Goal: Transaction & Acquisition: Subscribe to service/newsletter

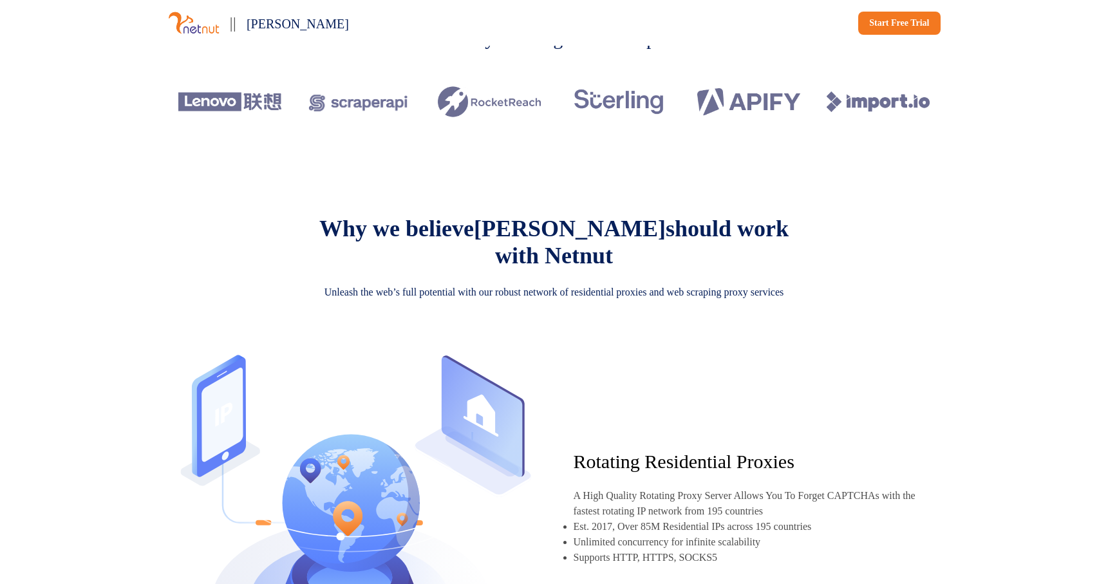
scroll to position [431, 0]
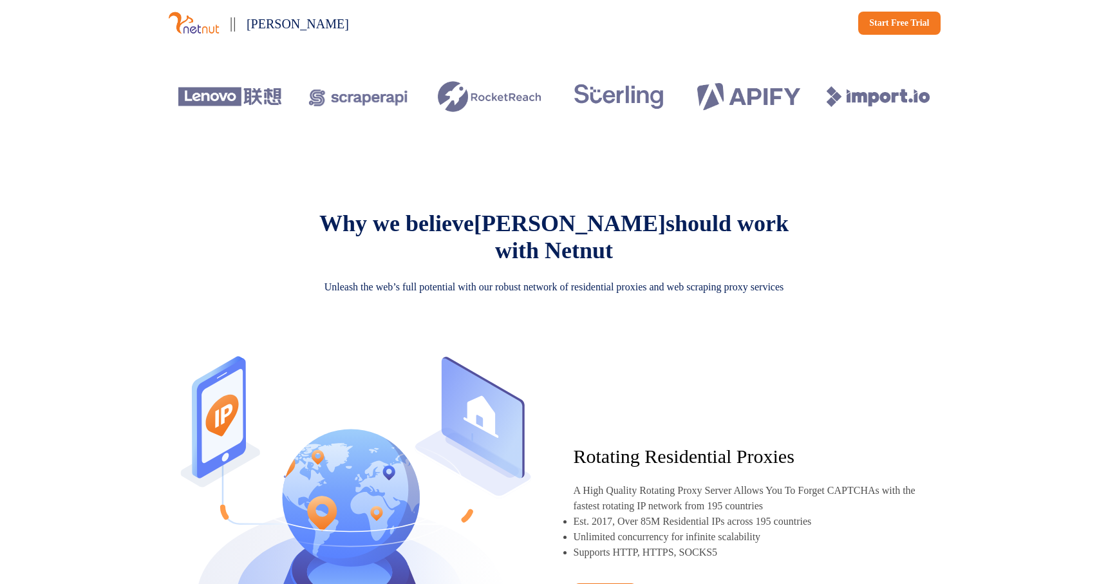
click at [552, 262] on p "Why we believe [PERSON_NAME] should work with Netnut" at bounding box center [554, 237] width 515 height 54
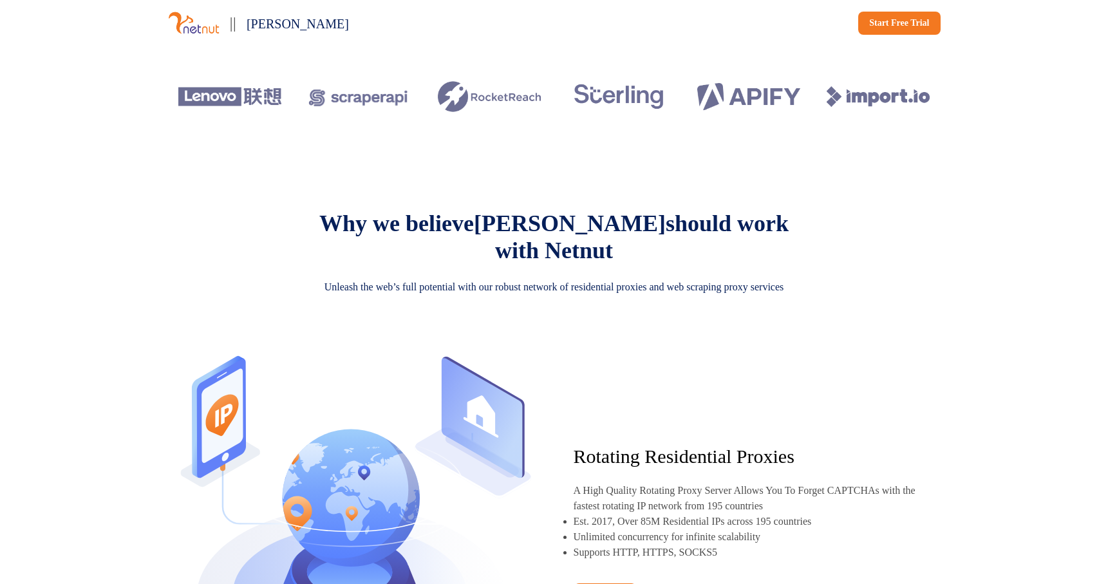
click at [552, 262] on p "Why we believe [PERSON_NAME] should work with Netnut" at bounding box center [554, 237] width 515 height 54
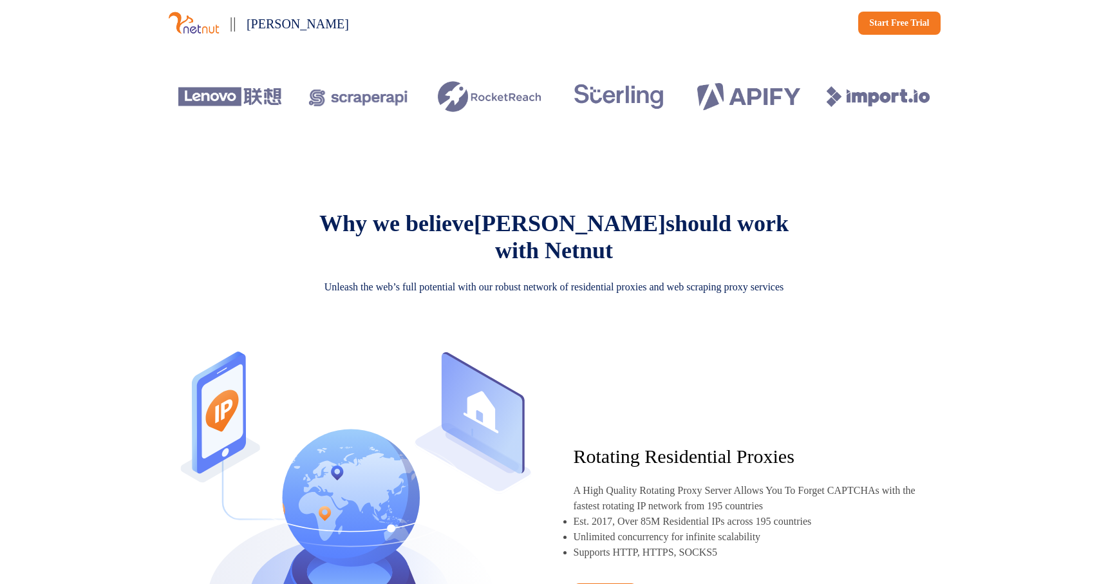
click at [552, 262] on p "Why we believe [PERSON_NAME] should work with Netnut" at bounding box center [554, 237] width 515 height 54
copy p "Netnut"
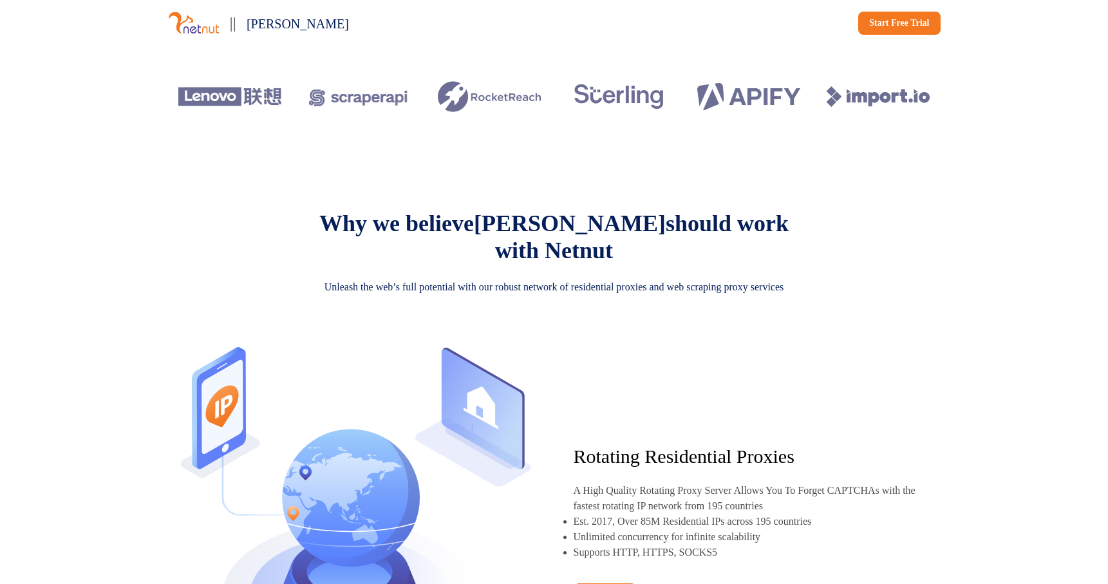
click at [552, 262] on p "Why we believe [PERSON_NAME] should work with Netnut" at bounding box center [554, 237] width 515 height 54
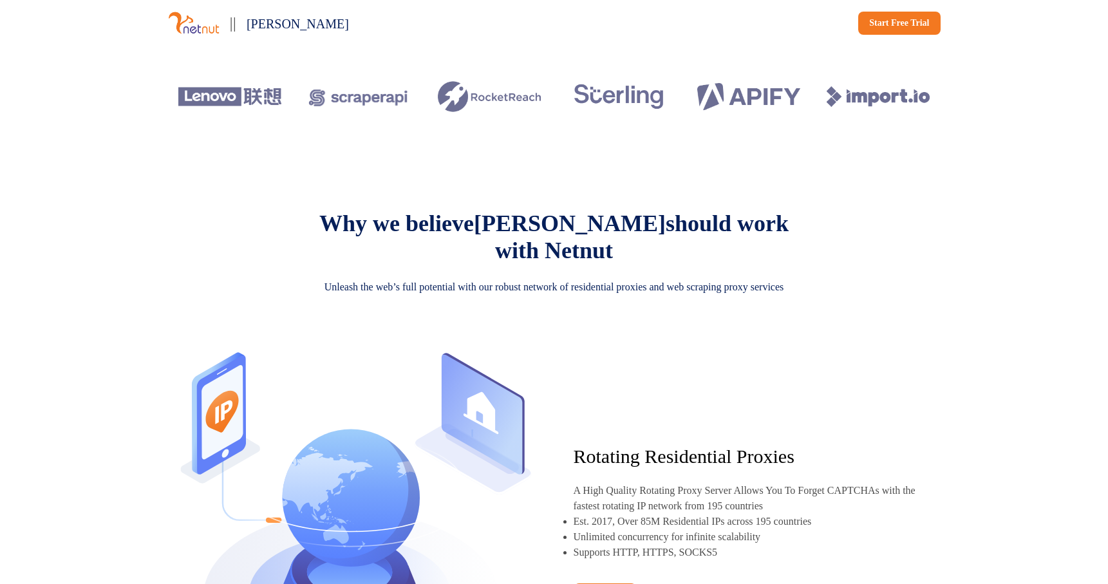
click at [552, 262] on p "Why we believe [PERSON_NAME] should work with Netnut" at bounding box center [554, 237] width 515 height 54
copy p "Netnut"
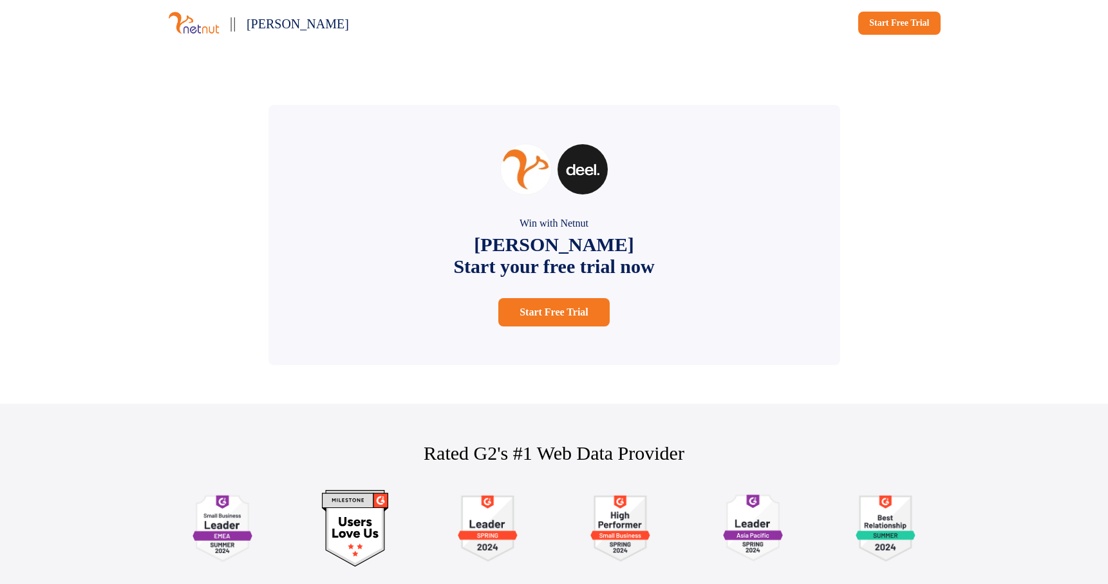
scroll to position [2403, 0]
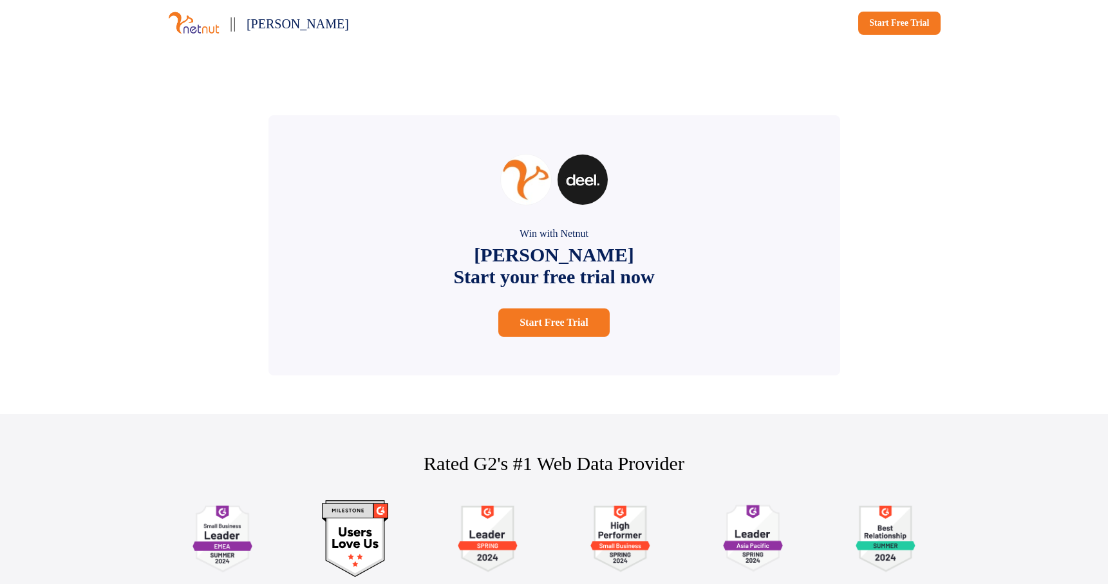
click at [550, 288] on p "[PERSON_NAME] Start your free trial now" at bounding box center [553, 266] width 201 height 44
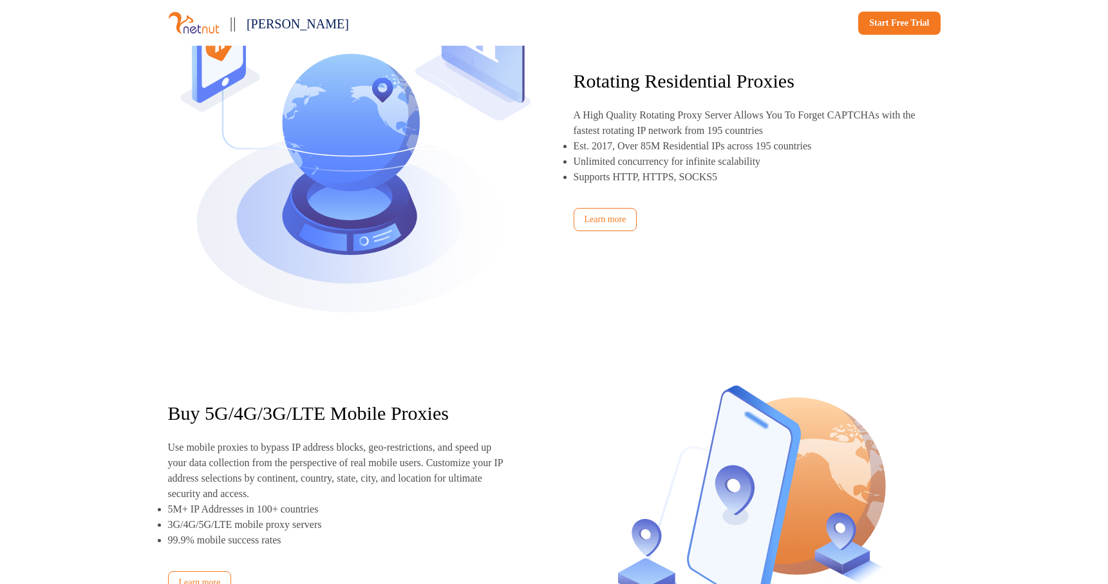
scroll to position [0, 0]
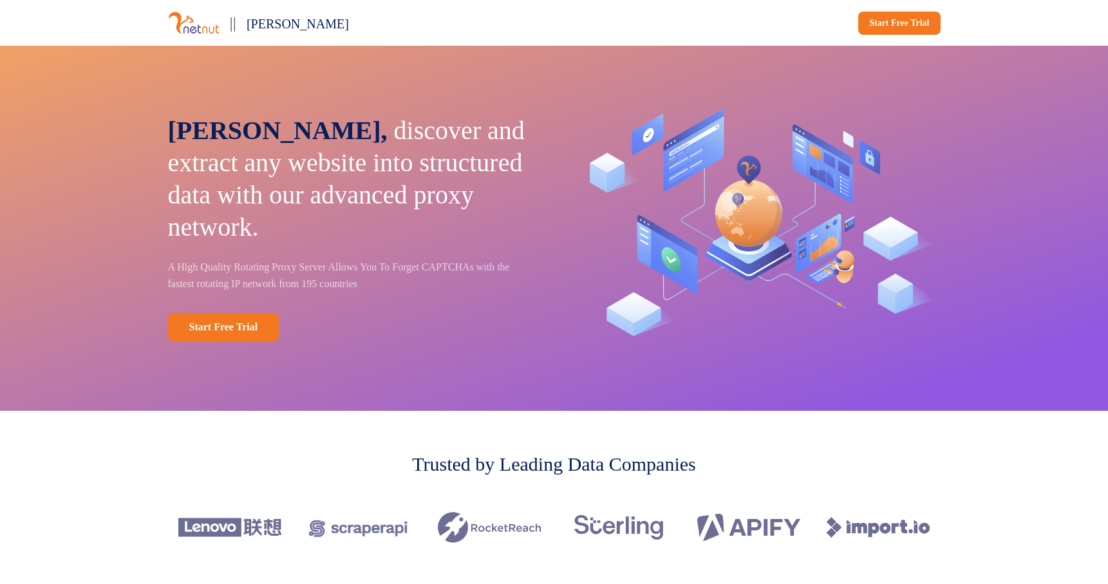
click at [477, 167] on p "[PERSON_NAME], discover and extract any website into structured data with our a…" at bounding box center [352, 179] width 368 height 129
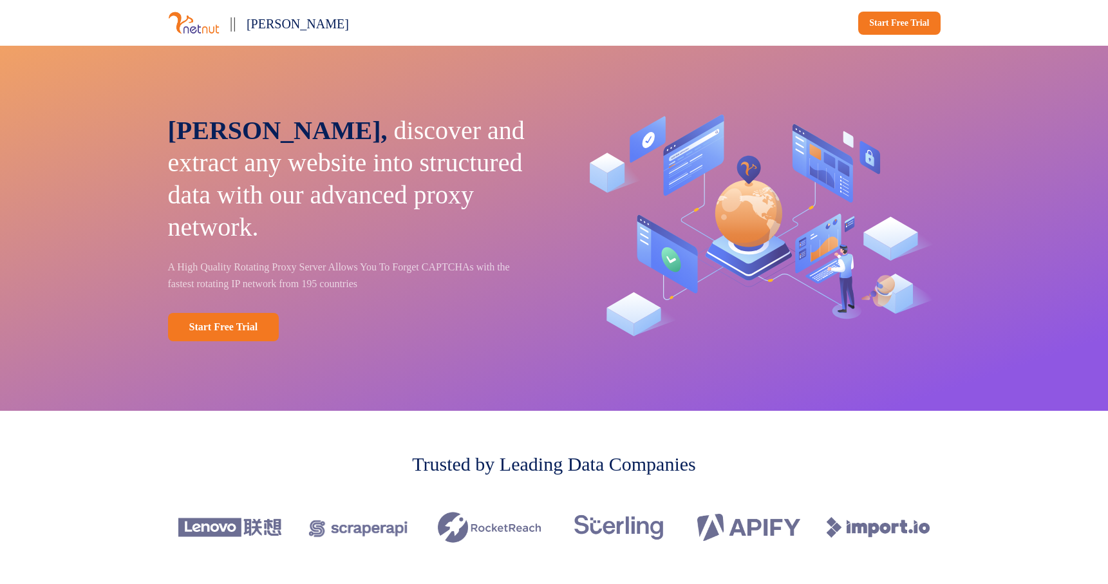
click at [364, 131] on p "[PERSON_NAME], discover and extract any website into structured data with our a…" at bounding box center [352, 179] width 368 height 129
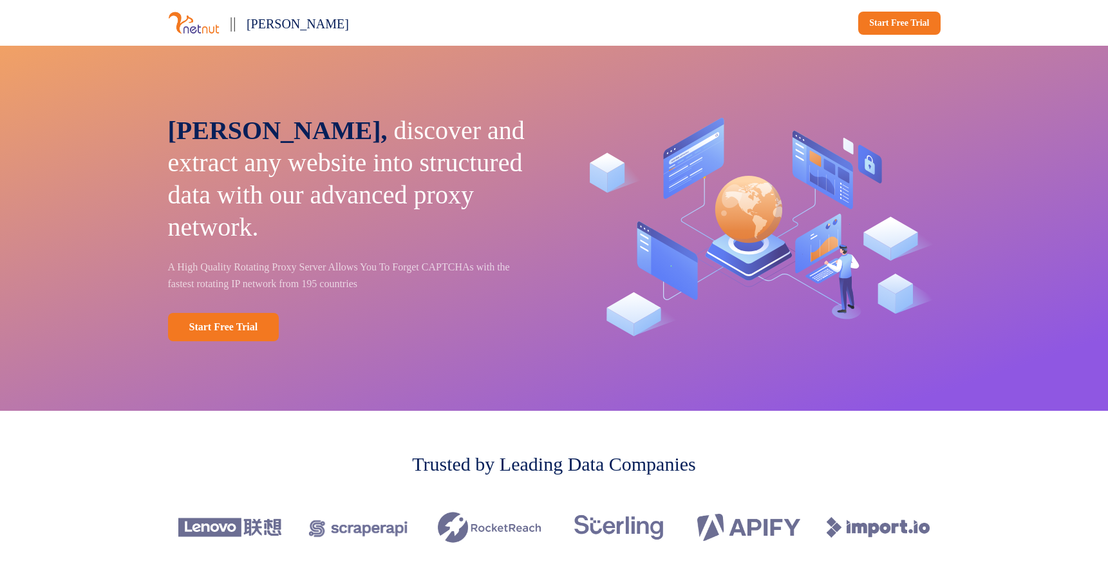
click at [234, 22] on p "||" at bounding box center [233, 22] width 6 height 25
drag, startPoint x: 234, startPoint y: 22, endPoint x: 263, endPoint y: 22, distance: 29.0
click at [263, 22] on div "|| [PERSON_NAME]" at bounding box center [358, 22] width 381 height 25
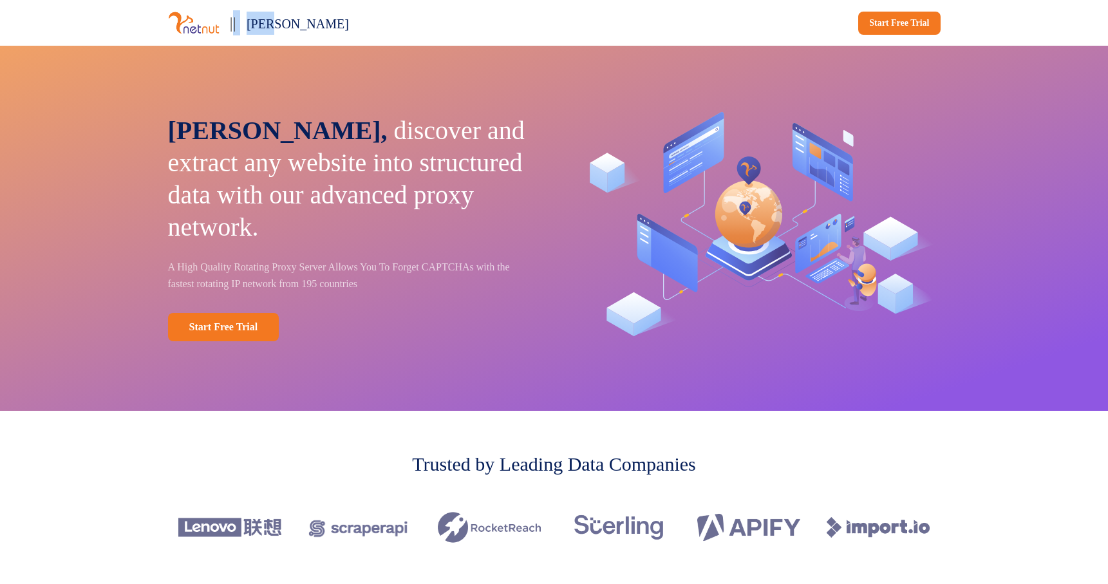
click at [263, 22] on span "[PERSON_NAME]" at bounding box center [298, 24] width 102 height 14
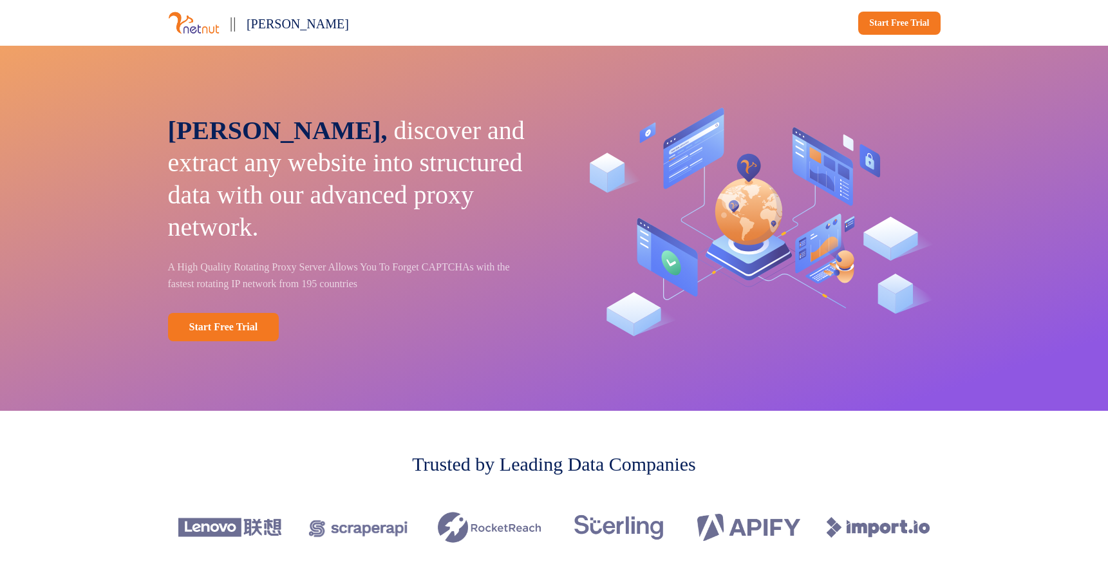
click at [455, 174] on p "[PERSON_NAME], discover and extract any website into structured data with our a…" at bounding box center [352, 179] width 368 height 129
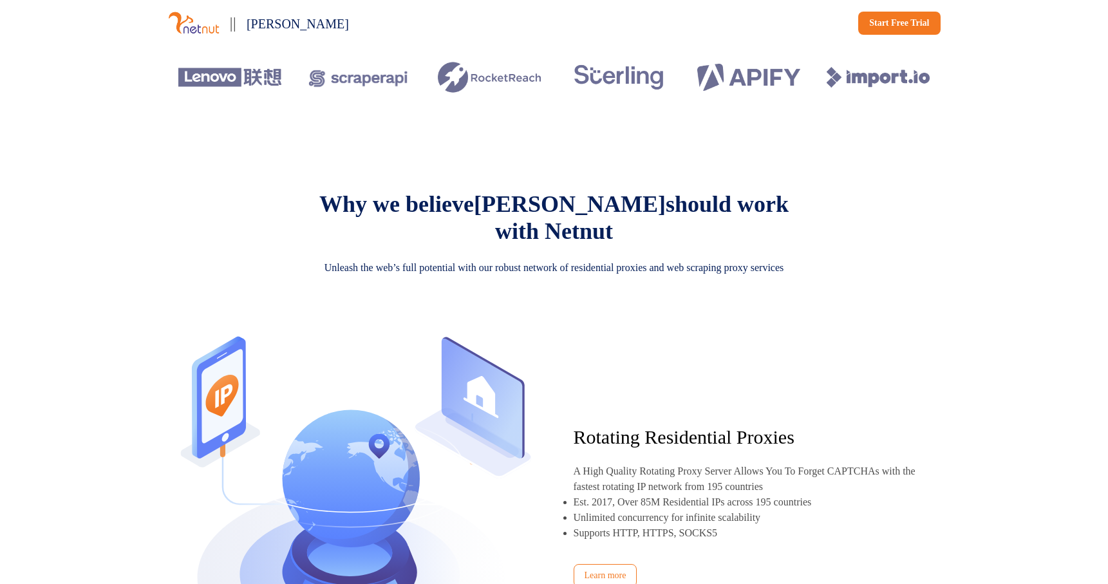
scroll to position [451, 0]
